Goal: Information Seeking & Learning: Learn about a topic

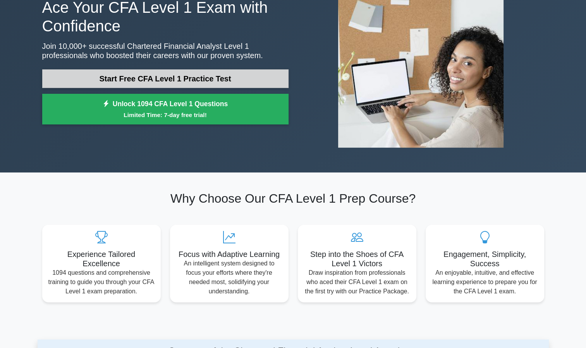
click at [240, 82] on link "Start Free CFA Level 1 Practice Test" at bounding box center [165, 78] width 246 height 19
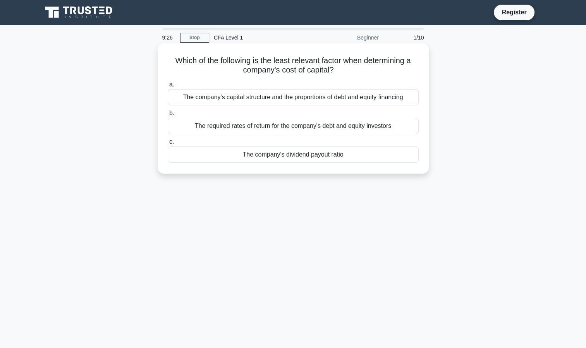
click at [254, 151] on div "The company's dividend payout ratio" at bounding box center [293, 154] width 251 height 16
click at [168, 144] on input "c. The company's dividend payout ratio" at bounding box center [168, 141] width 0 height 5
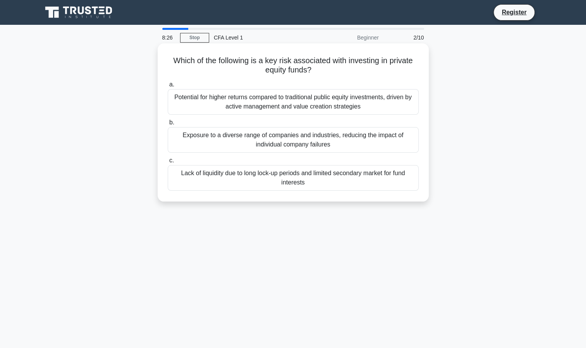
drag, startPoint x: 170, startPoint y: 59, endPoint x: 323, endPoint y: 187, distance: 199.5
click at [323, 187] on div "Which of the following is a key risk associated with investing in private equit…" at bounding box center [293, 122] width 265 height 152
drag, startPoint x: 323, startPoint y: 187, endPoint x: 288, endPoint y: 104, distance: 89.1
copy div "Which of the following is a key risk associated with investing in private equit…"
click at [260, 176] on div "Lack of liquidity due to long lock-up periods and limited secondary market for …" at bounding box center [293, 178] width 251 height 26
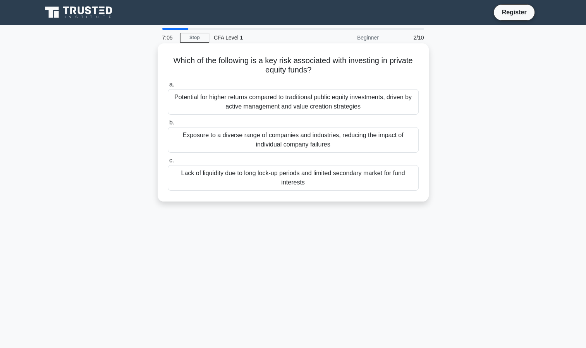
click at [168, 163] on input "c. Lack of liquidity due to long lock-up periods and limited secondary market f…" at bounding box center [168, 160] width 0 height 5
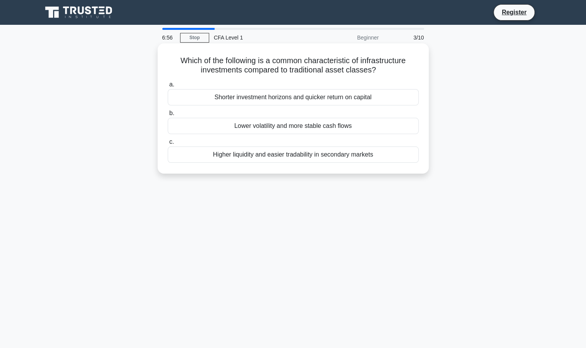
drag, startPoint x: 176, startPoint y: 59, endPoint x: 377, endPoint y: 165, distance: 227.1
click at [377, 165] on div "Which of the following is a common characteristic of infrastructure investments…" at bounding box center [293, 108] width 265 height 124
drag, startPoint x: 377, startPoint y: 165, endPoint x: 314, endPoint y: 156, distance: 63.4
copy div "Which of the following is a common characteristic of infrastructure investments…"
